Goal: Information Seeking & Learning: Learn about a topic

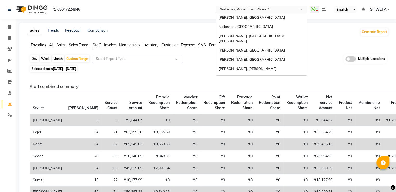
click at [266, 11] on input "text" at bounding box center [257, 9] width 76 height 5
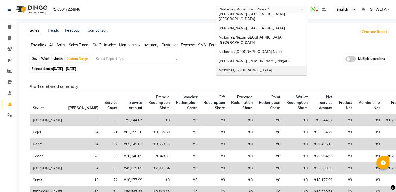
scroll to position [72, 0]
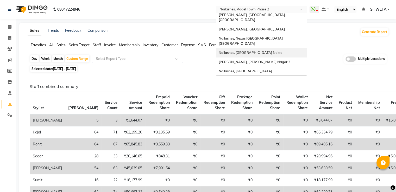
click at [250, 51] on span "Nailashes, [GEOGRAPHIC_DATA] Noida" at bounding box center [251, 53] width 64 height 4
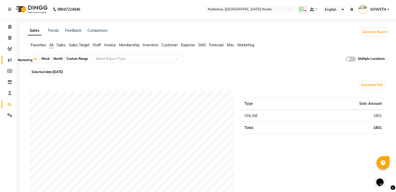
click at [10, 63] on span at bounding box center [9, 60] width 9 height 6
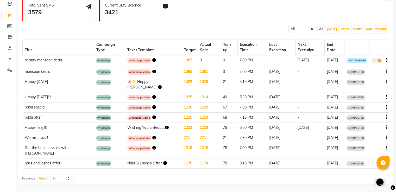
scroll to position [84, 0]
click at [145, 135] on div "Whatsapp Media" at bounding box center [153, 138] width 53 height 6
click at [152, 136] on icon "button" at bounding box center [154, 138] width 4 height 4
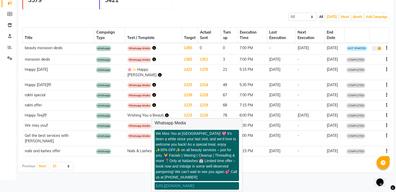
click at [165, 182] on div "https://img.dingg.app/nailashes_sector_2/images/offer.jpg" at bounding box center [197, 186] width 84 height 8
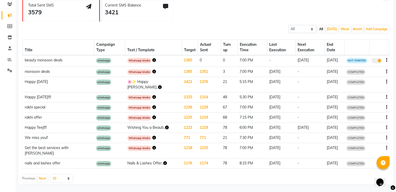
click at [152, 136] on icon "button" at bounding box center [154, 138] width 4 height 4
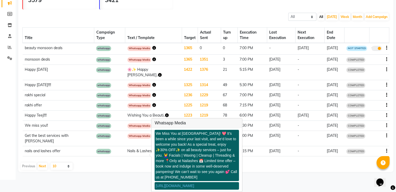
click at [169, 184] on link "https://img.dingg.app/nailashes_sector_2/images/offer.jpg" at bounding box center [175, 186] width 39 height 4
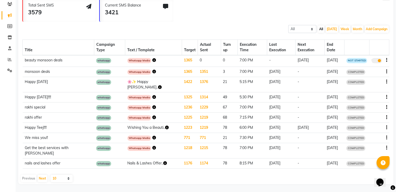
click at [52, 178] on select "10 20 50 100" at bounding box center [62, 178] width 22 height 7
click at [117, 179] on div "Previous Next 10 20 50 100" at bounding box center [205, 178] width 371 height 7
